Goal: Information Seeking & Learning: Learn about a topic

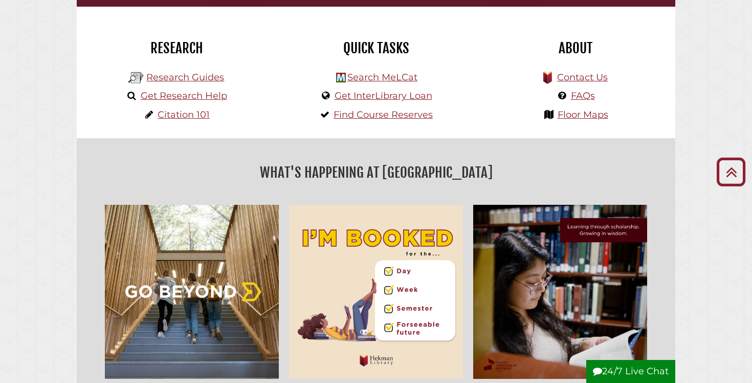
scroll to position [249, 0]
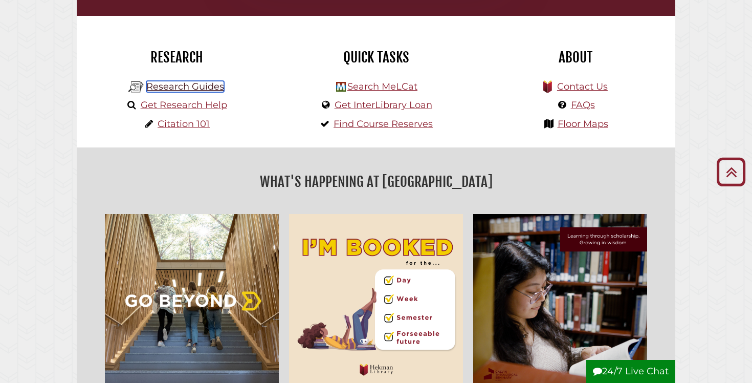
click at [192, 84] on link "Research Guides" at bounding box center [185, 86] width 78 height 11
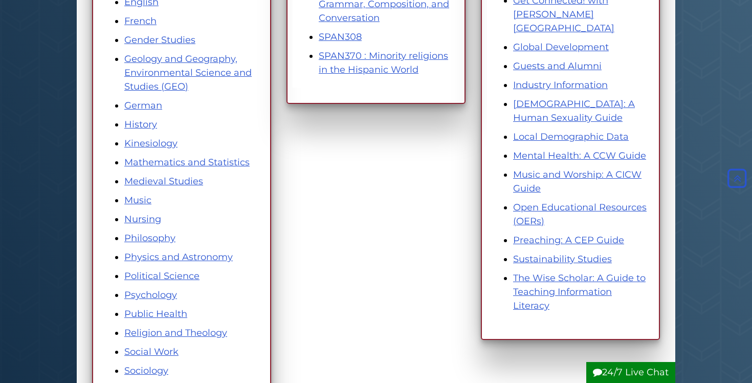
scroll to position [465, 0]
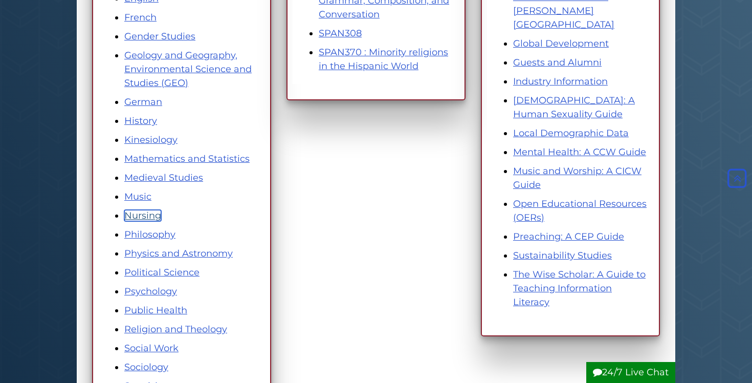
click at [149, 220] on link "Nursing" at bounding box center [142, 215] width 37 height 11
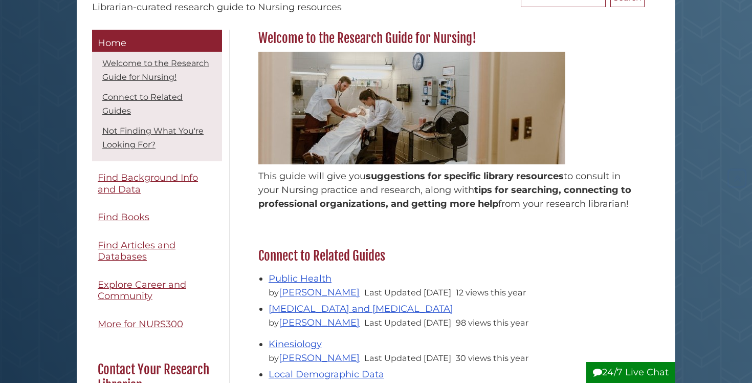
scroll to position [126, 0]
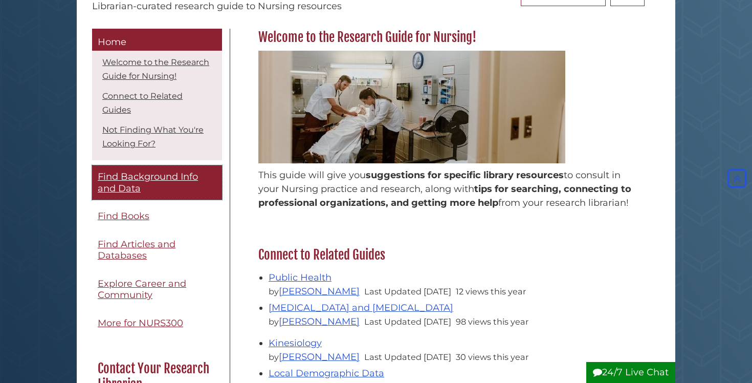
click at [170, 177] on span "Find Background Info and Data" at bounding box center [148, 182] width 100 height 23
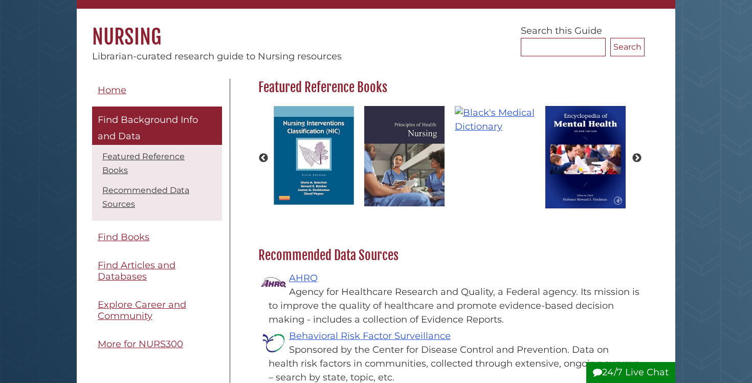
scroll to position [105, 0]
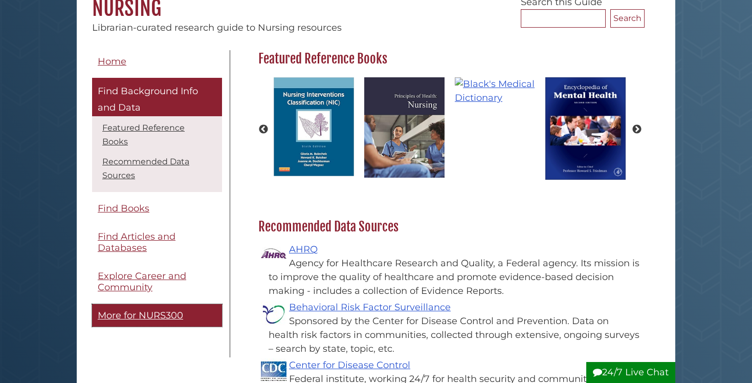
click at [148, 310] on span "More for NURS300" at bounding box center [140, 315] width 85 height 11
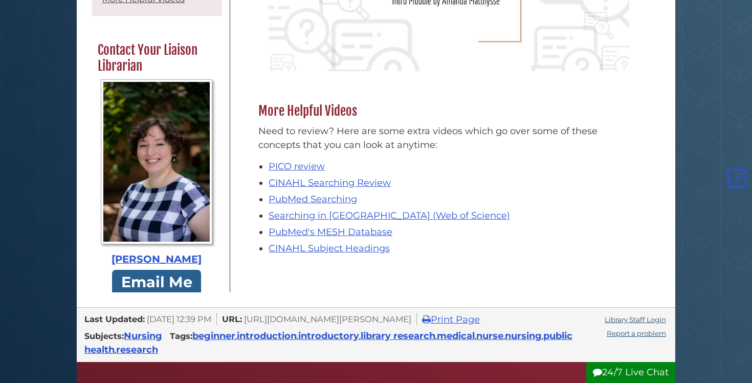
scroll to position [671, 0]
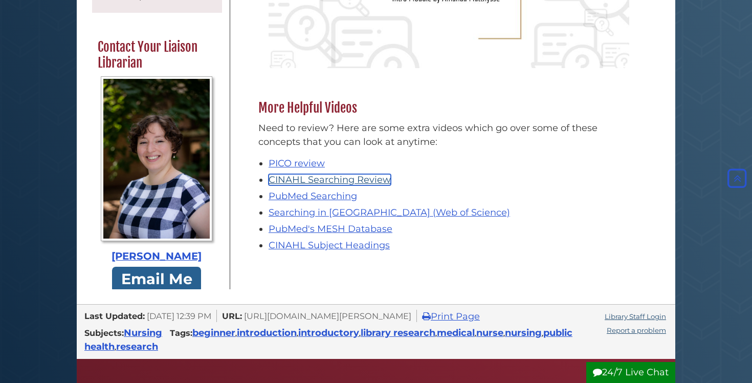
click at [346, 181] on link "CINAHL Searching Review" at bounding box center [330, 179] width 122 height 11
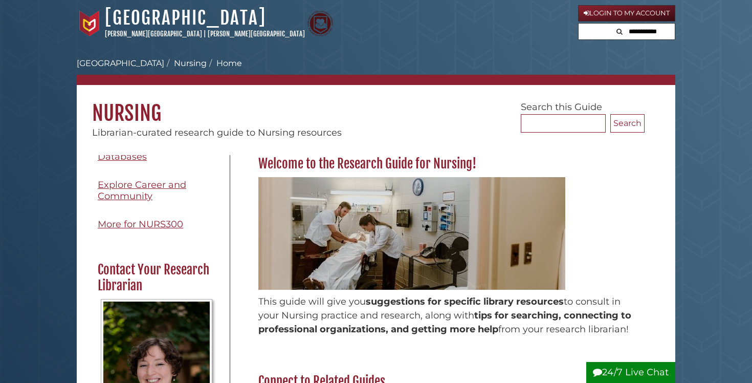
scroll to position [235, 0]
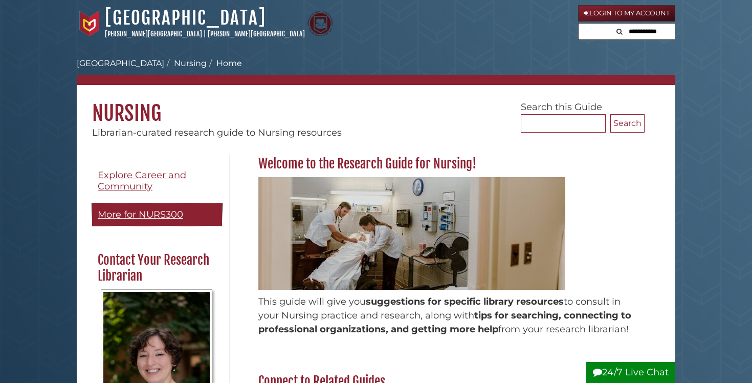
click at [165, 222] on link "More for NURS300" at bounding box center [157, 214] width 130 height 23
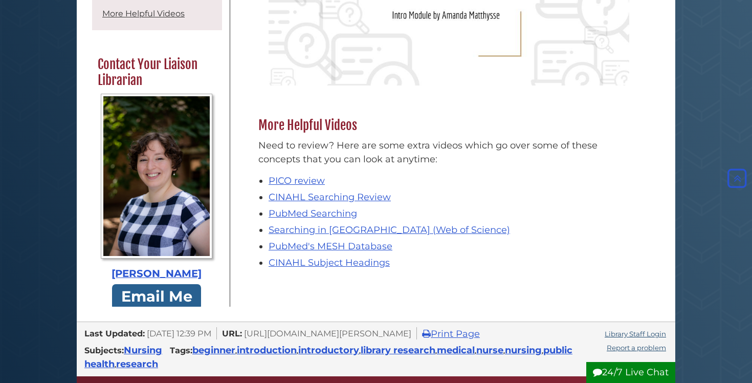
scroll to position [641, 0]
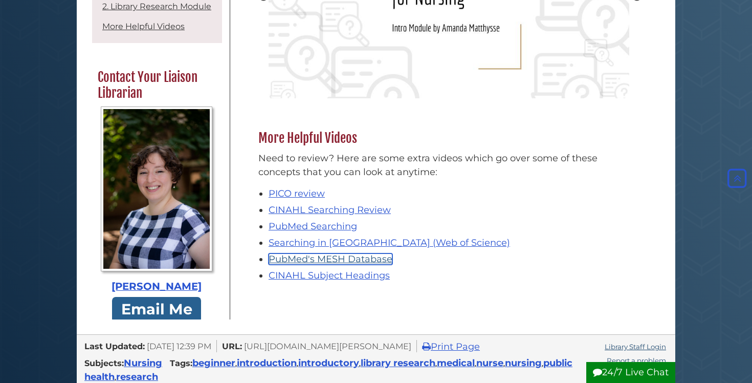
click at [310, 262] on link "PubMed's MESH Database" at bounding box center [331, 258] width 124 height 11
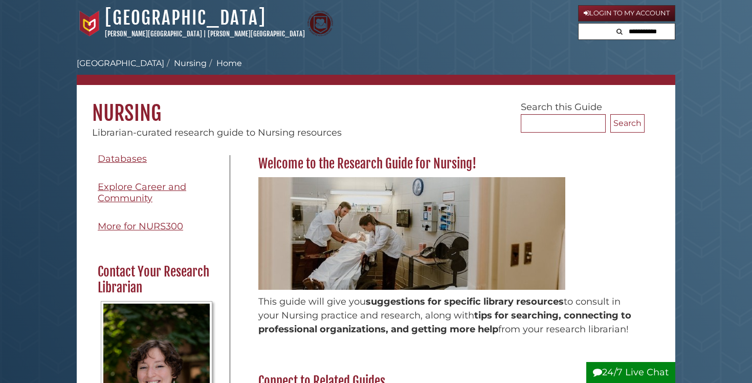
scroll to position [220, 0]
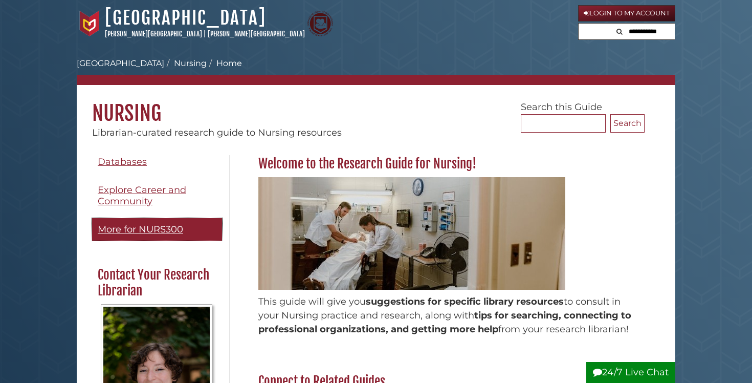
click at [171, 236] on link "More for NURS300" at bounding box center [157, 229] width 130 height 23
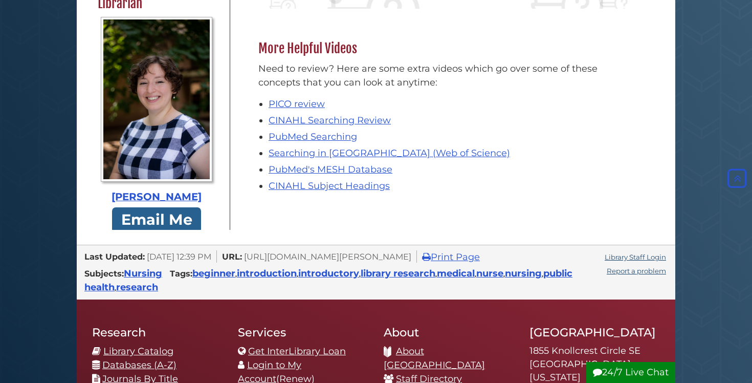
scroll to position [732, 0]
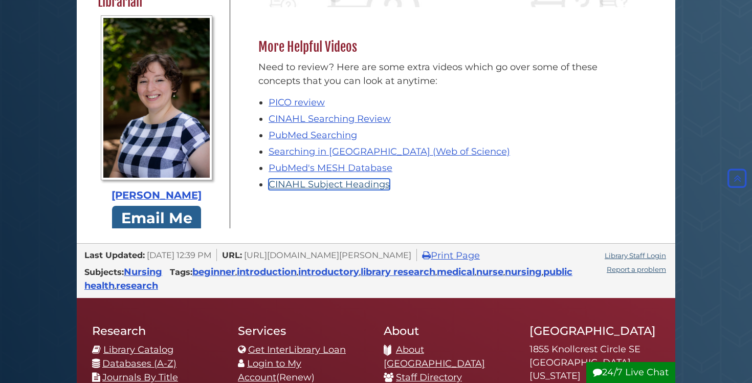
click at [352, 187] on link "CINAHL Subject Headings" at bounding box center [329, 184] width 121 height 11
